Goal: Navigation & Orientation: Find specific page/section

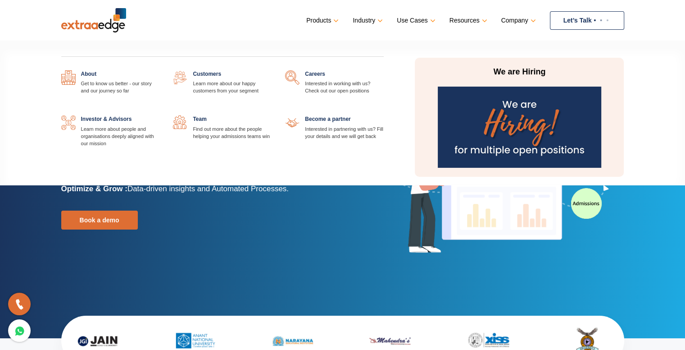
click at [272, 70] on link at bounding box center [272, 70] width 0 height 0
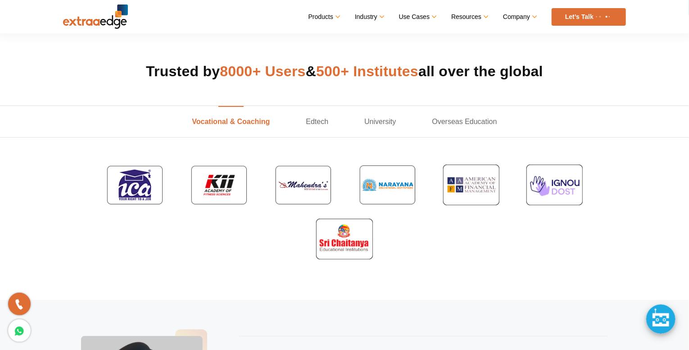
scroll to position [270, 0]
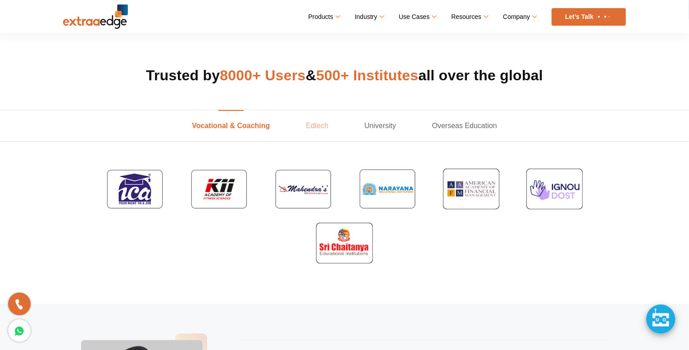
click at [326, 131] on link "Edtech" at bounding box center [317, 125] width 59 height 31
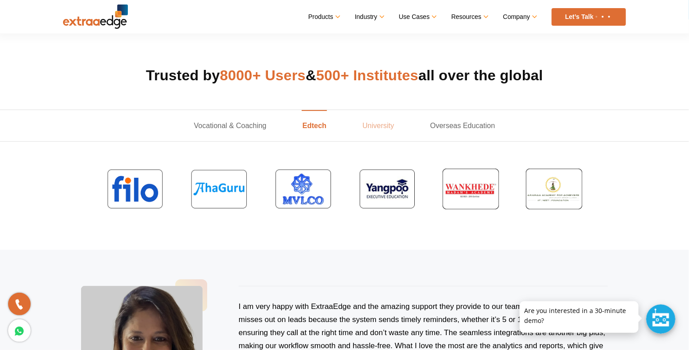
click at [392, 126] on link "University" at bounding box center [379, 125] width 68 height 31
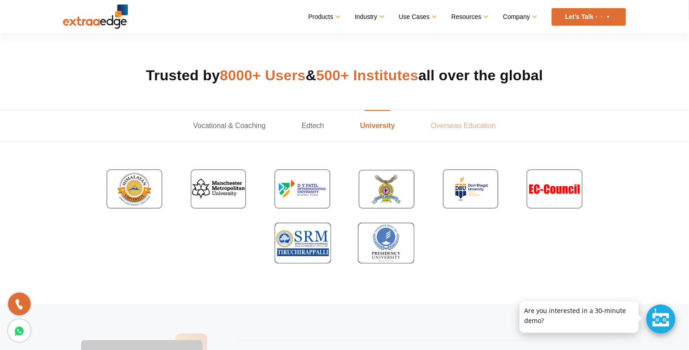
click at [436, 130] on link "Overseas Education" at bounding box center [463, 125] width 101 height 31
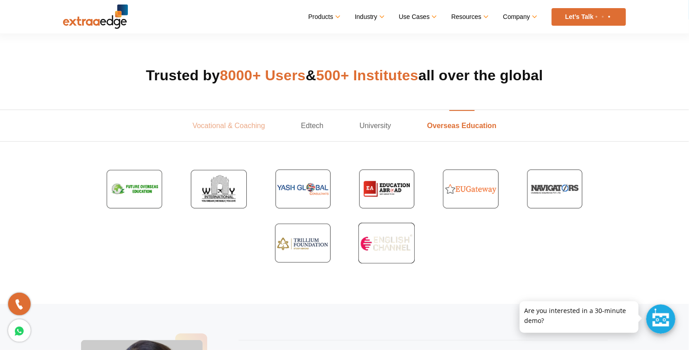
click at [217, 118] on link "Vocational & Coaching" at bounding box center [229, 125] width 109 height 31
